Goal: Task Accomplishment & Management: Complete application form

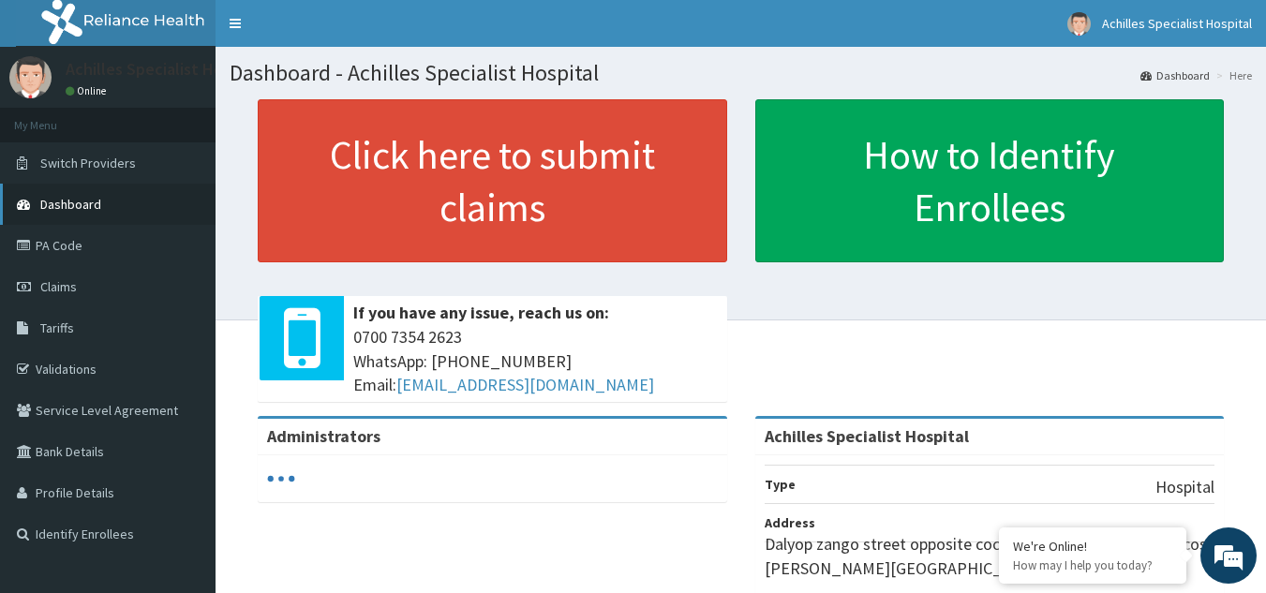
click at [85, 205] on span "Dashboard" at bounding box center [70, 204] width 61 height 17
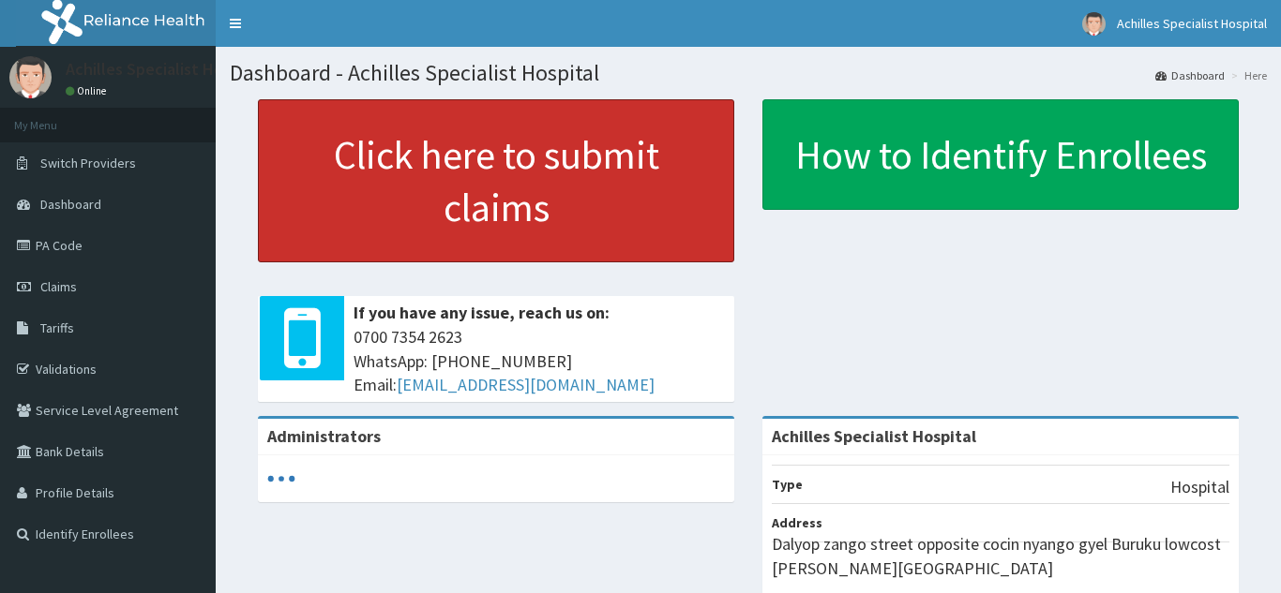
click at [336, 194] on link "Click here to submit claims" at bounding box center [496, 180] width 476 height 163
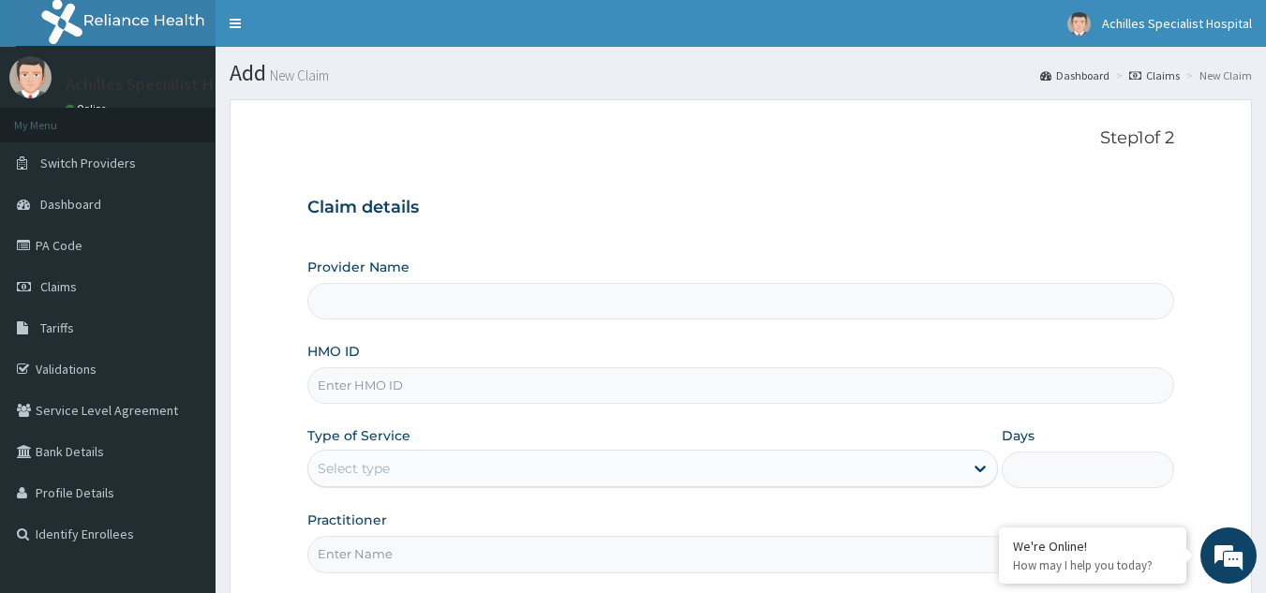
type input "Achilles Specialist Hospital"
click at [66, 199] on span "Dashboard" at bounding box center [70, 204] width 61 height 17
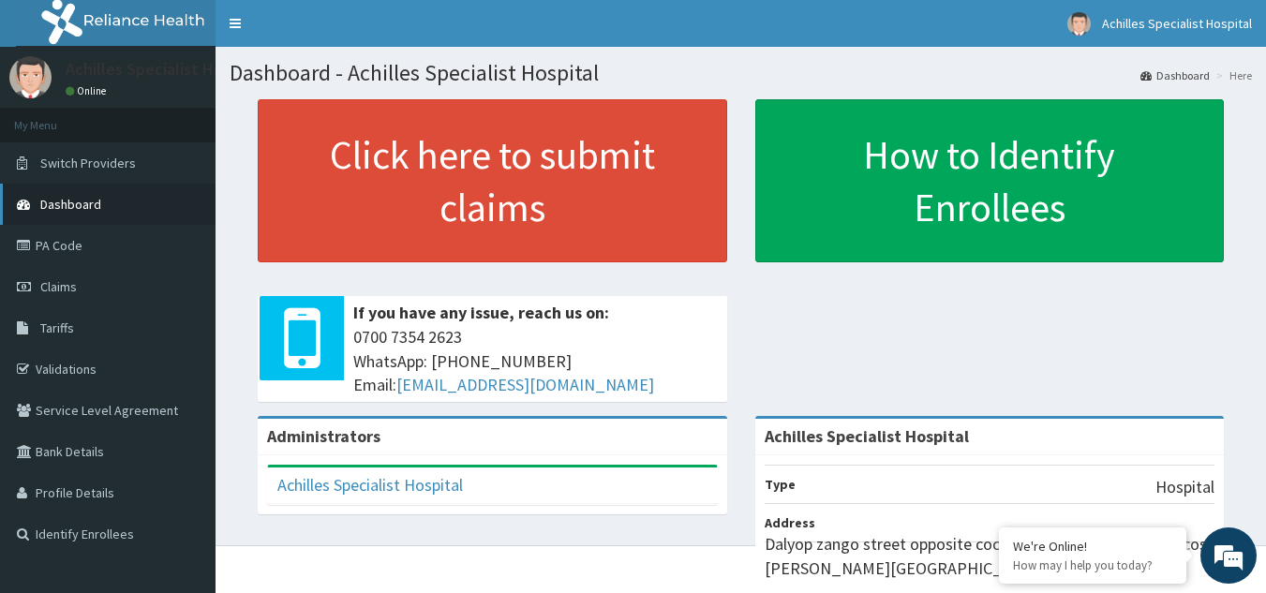
click at [75, 202] on span "Dashboard" at bounding box center [70, 204] width 61 height 17
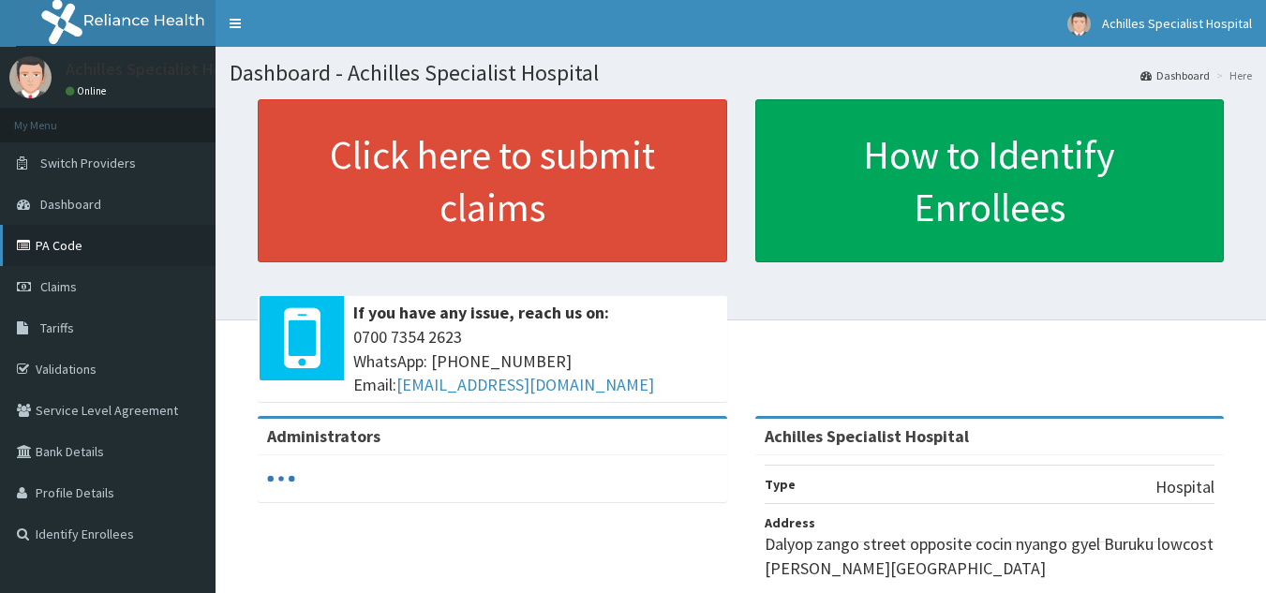
click at [58, 246] on link "PA Code" at bounding box center [108, 245] width 216 height 41
